Goal: Task Accomplishment & Management: Manage account settings

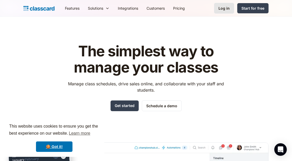
click at [228, 8] on div "Log in" at bounding box center [223, 7] width 11 height 5
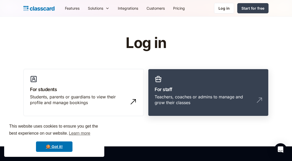
click at [196, 92] on h3 "For staff" at bounding box center [208, 89] width 107 height 7
click at [180, 86] on h3 "For staff" at bounding box center [208, 89] width 107 height 7
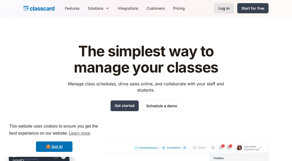
click at [223, 9] on div "Log in" at bounding box center [223, 7] width 11 height 5
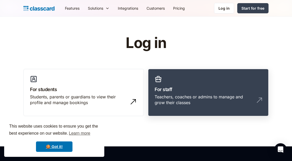
click at [180, 99] on div "Teachers, coaches or admins to manage and grow their classes" at bounding box center [203, 100] width 97 height 12
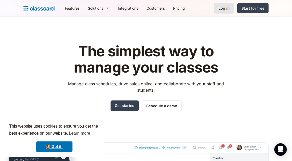
click at [224, 13] on link "Log in" at bounding box center [224, 8] width 20 height 11
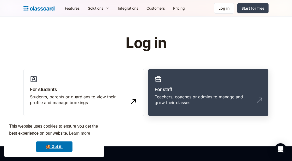
click at [200, 94] on div "Teachers, coaches or admins to manage and grow their classes" at bounding box center [203, 100] width 97 height 12
